Goal: Share content

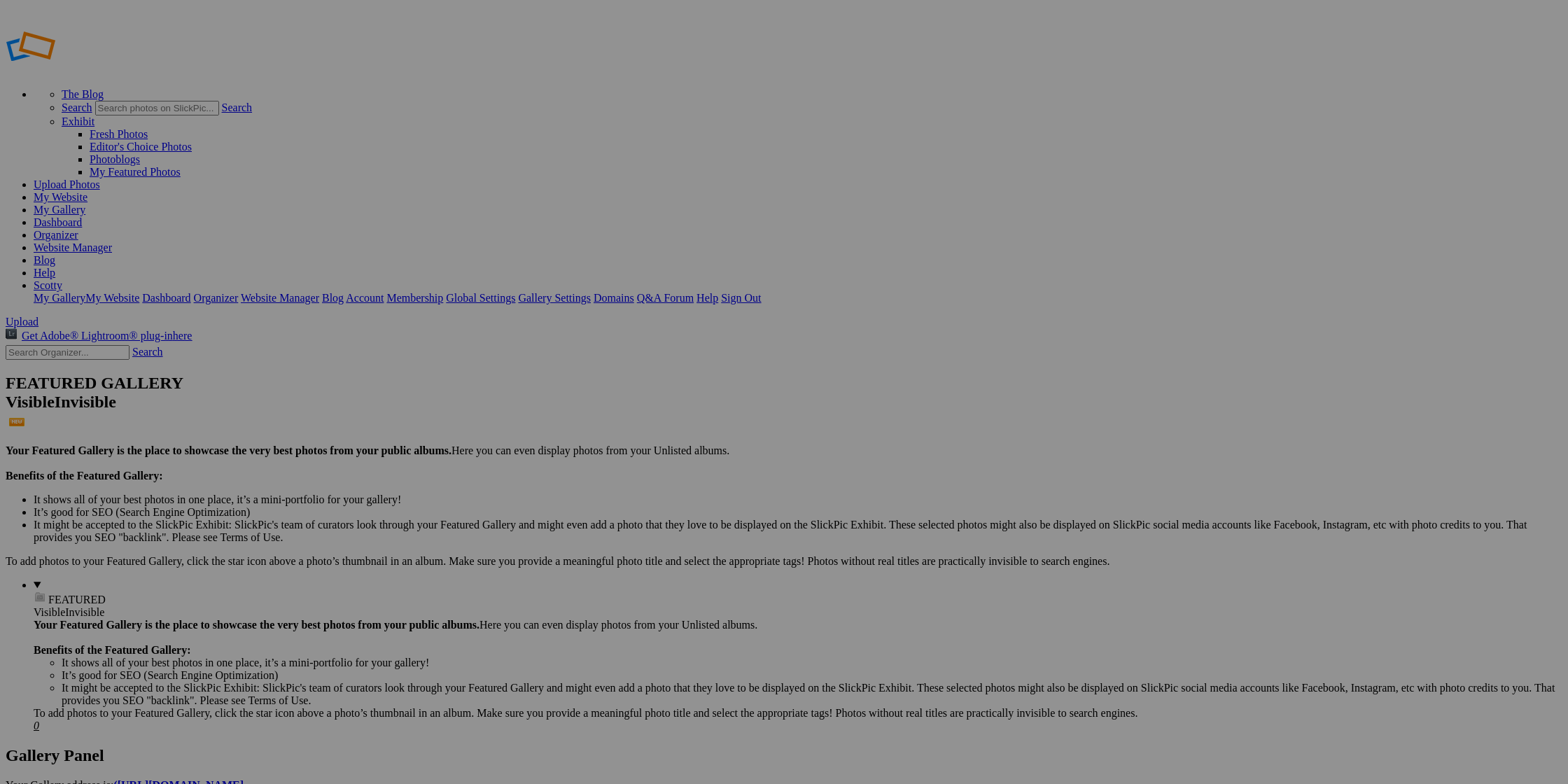
type input "Benediction & [PERSON_NAME] Movie"
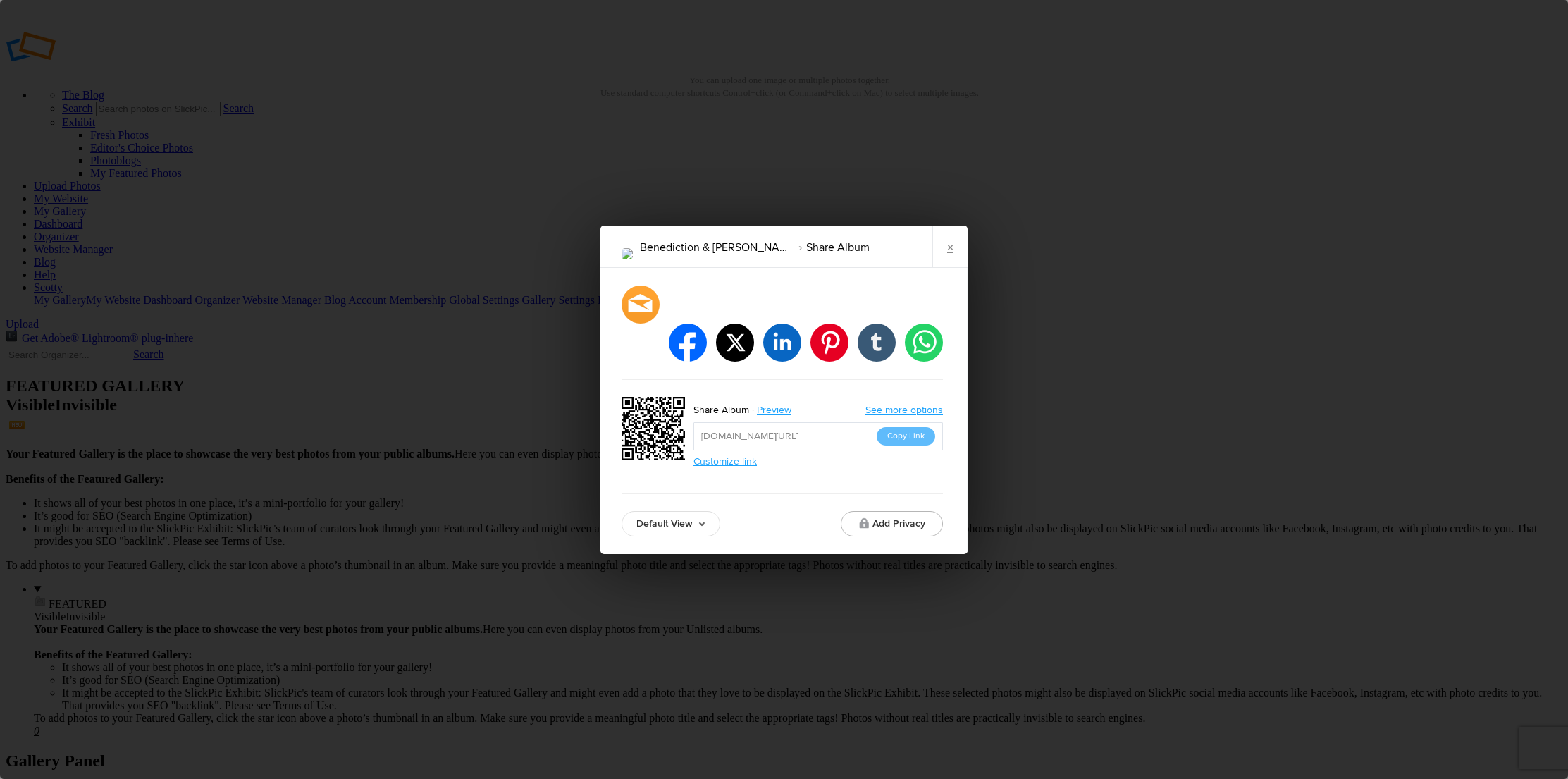
click at [685, 511] on link "Default View" at bounding box center [671, 523] width 98 height 25
click at [687, 435] on link "Proofing View" at bounding box center [671, 446] width 97 height 23
click at [913, 427] on button "Copy Link" at bounding box center [906, 436] width 59 height 18
click at [944, 260] on link "×" at bounding box center [950, 247] width 35 height 42
